Goal: Find specific page/section: Find specific page/section

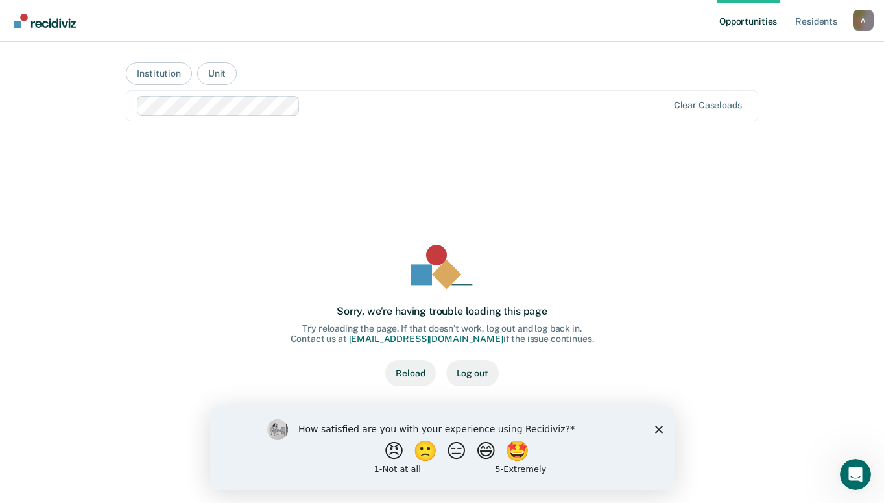
click at [410, 374] on button "Reload" at bounding box center [410, 373] width 50 height 26
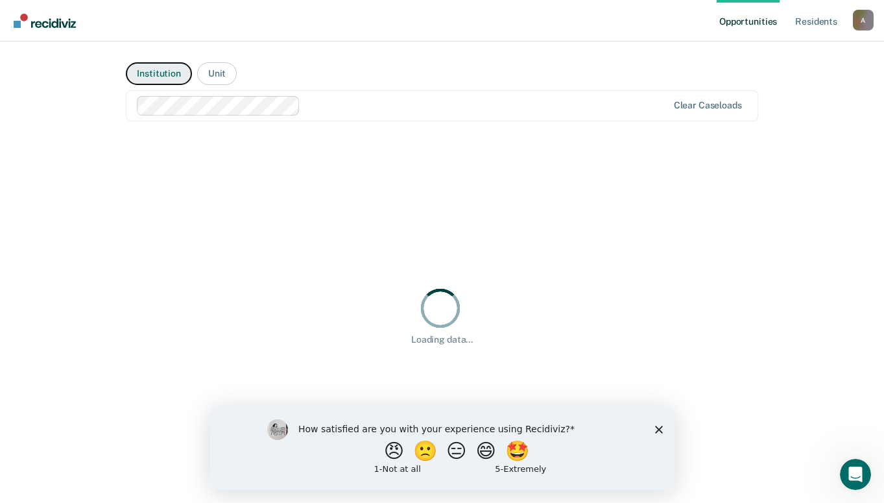
click at [154, 75] on button "Institution" at bounding box center [159, 73] width 66 height 23
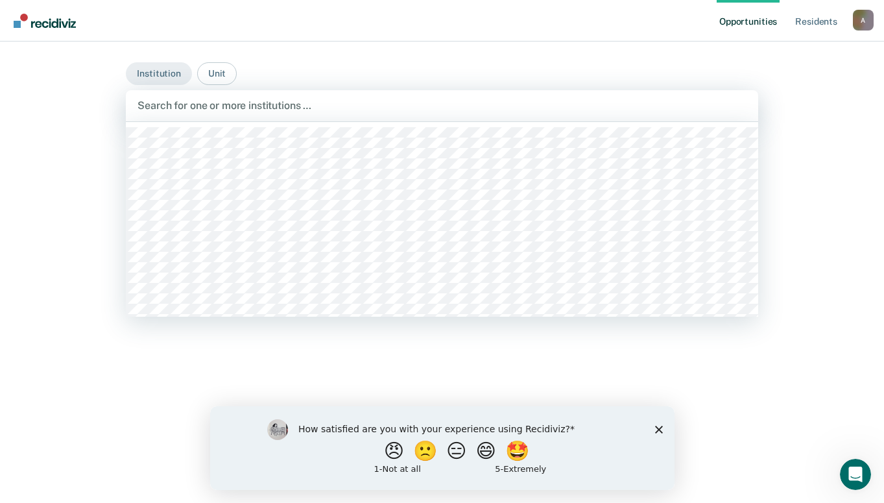
click at [169, 101] on div at bounding box center [442, 105] width 609 height 15
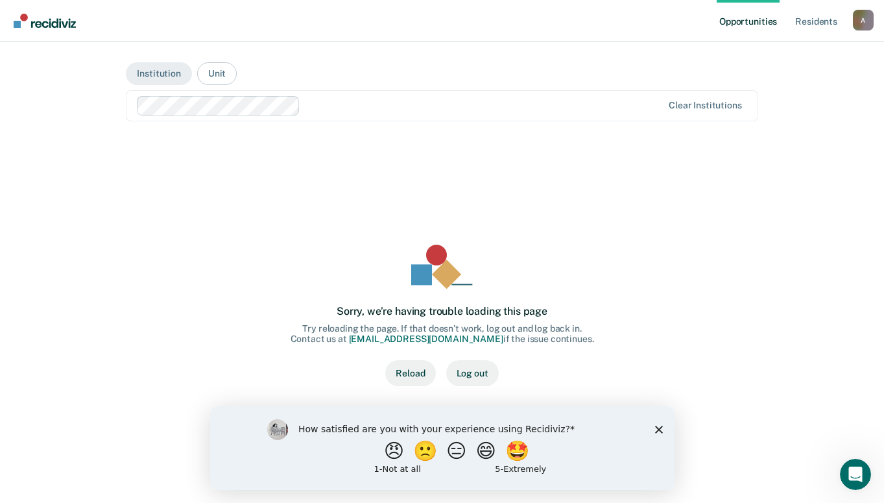
click at [681, 200] on div "Sorry, we’re having trouble loading this page Try reloading the page. If that d…" at bounding box center [442, 316] width 590 height 316
click at [707, 245] on div "Sorry, we’re having trouble loading this page Try reloading the page. If that d…" at bounding box center [442, 316] width 590 height 316
click at [409, 374] on button "Reload" at bounding box center [410, 373] width 50 height 26
